Goal: Task Accomplishment & Management: Use online tool/utility

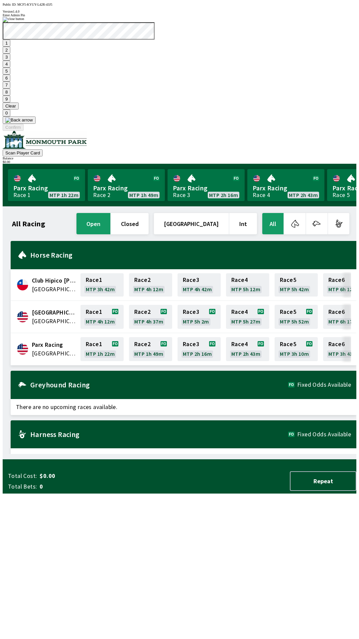
click at [10, 89] on button "7" at bounding box center [7, 85] width 8 height 7
click at [10, 61] on button "3" at bounding box center [7, 57] width 8 height 7
click at [24, 131] on button "Confirm" at bounding box center [13, 127] width 21 height 7
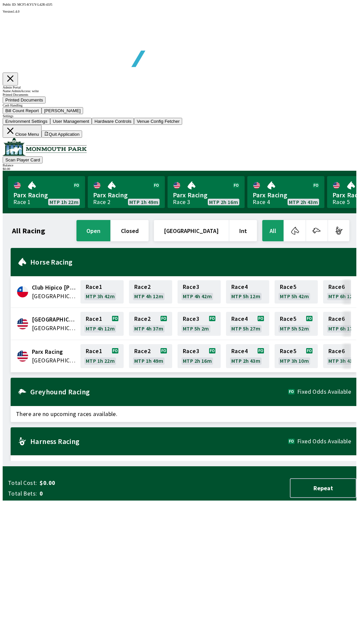
click at [42, 114] on button "Bill Count Report" at bounding box center [22, 110] width 39 height 7
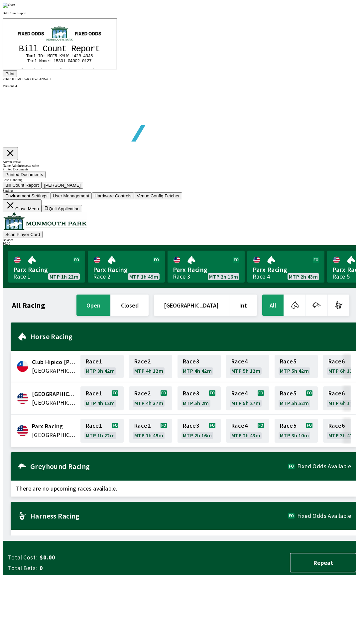
click at [17, 77] on button "Print" at bounding box center [10, 73] width 14 height 7
click at [15, 8] on img at bounding box center [9, 5] width 12 height 5
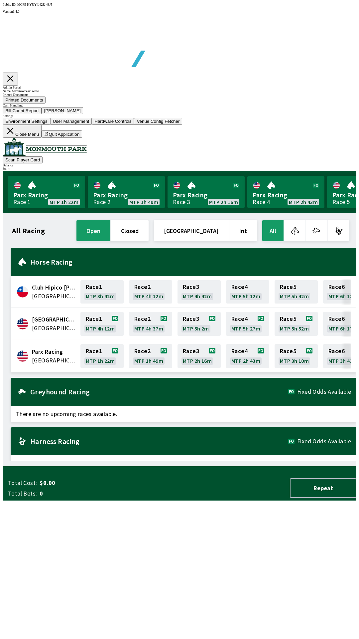
click at [84, 114] on button "[PERSON_NAME]" at bounding box center [63, 110] width 42 height 7
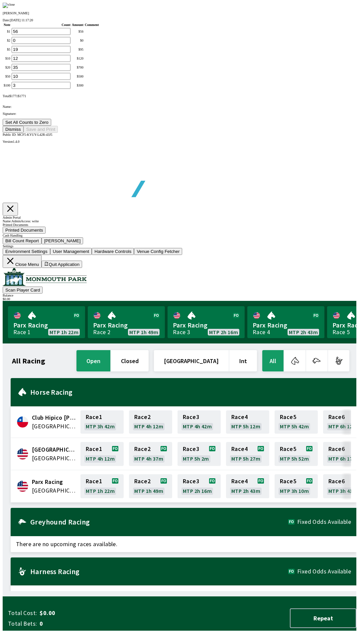
click at [51, 126] on button "Set All Counts to Zero" at bounding box center [27, 122] width 49 height 7
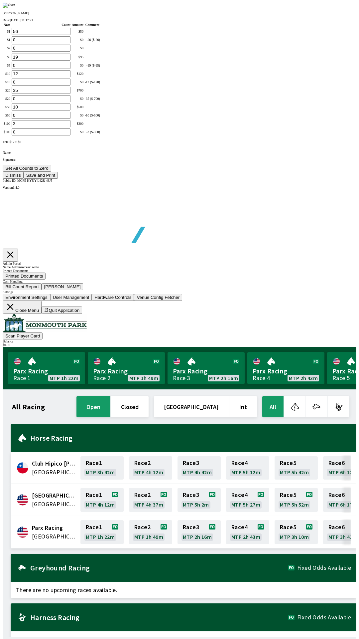
click at [58, 179] on button "Save and Print" at bounding box center [41, 175] width 34 height 7
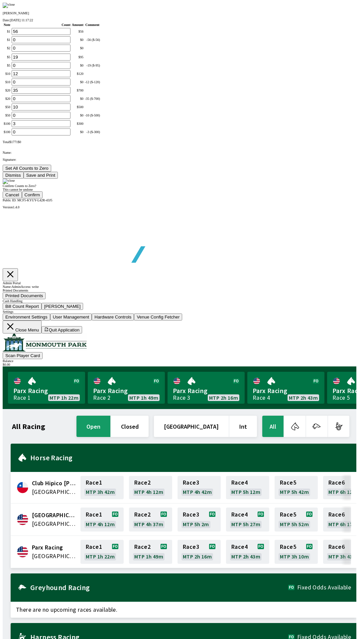
click at [43, 198] on button "Confirm" at bounding box center [32, 194] width 21 height 7
type input "0"
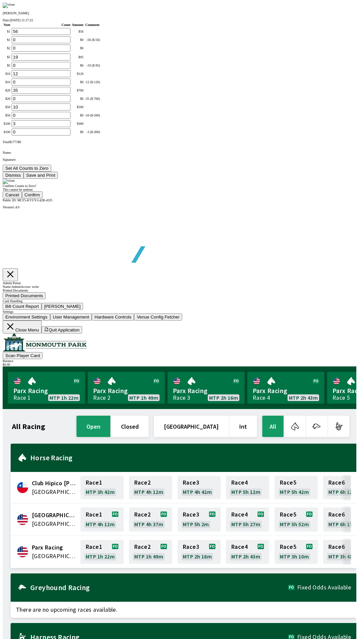
type input "0"
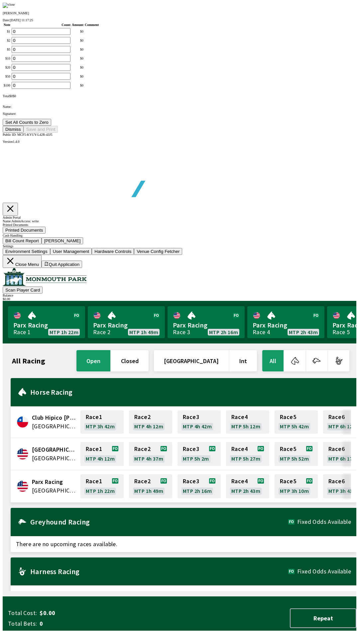
click at [24, 133] on button "Dismiss" at bounding box center [13, 129] width 21 height 7
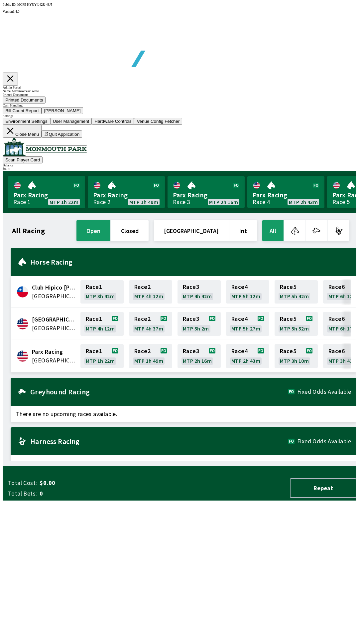
click at [14, 134] on icon at bounding box center [10, 131] width 6 height 6
